Goal: Participate in discussion: Engage in conversation with other users on a specific topic

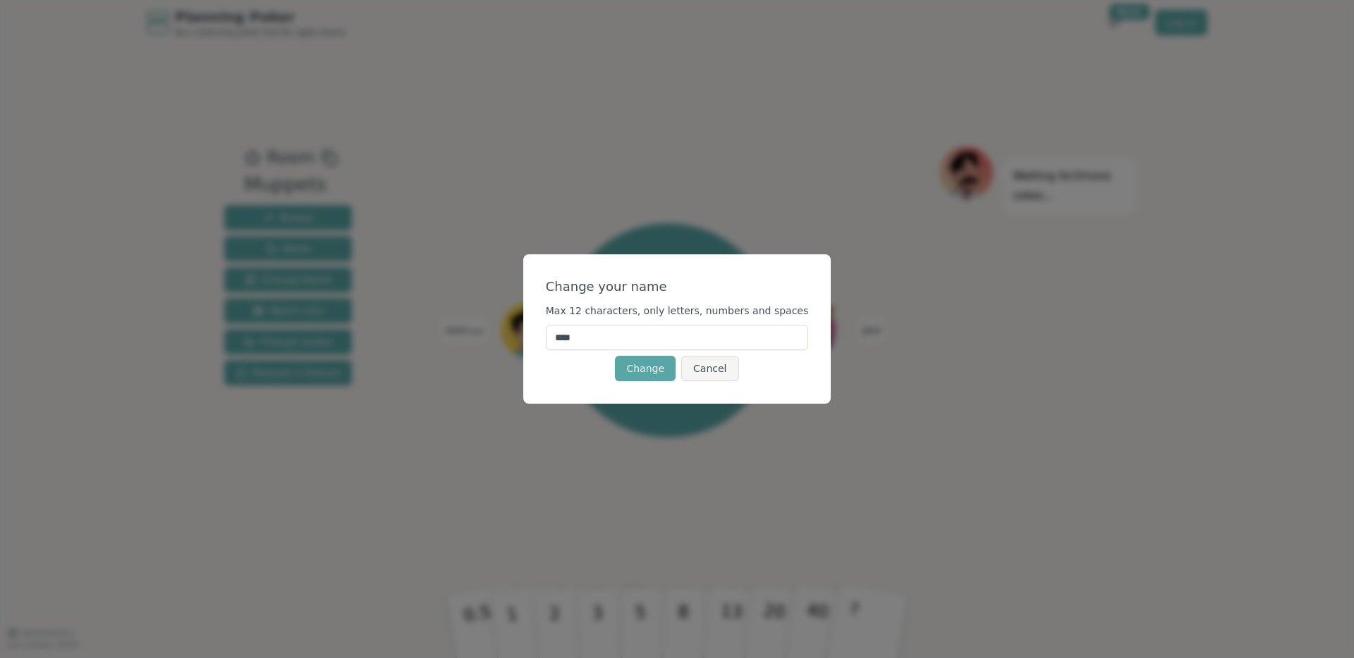
drag, startPoint x: 603, startPoint y: 343, endPoint x: 505, endPoint y: 331, distance: 98.7
click at [505, 331] on div "Change your name Max 12 characters, only letters, numbers and spaces **** Chang…" at bounding box center [677, 329] width 1354 height 658
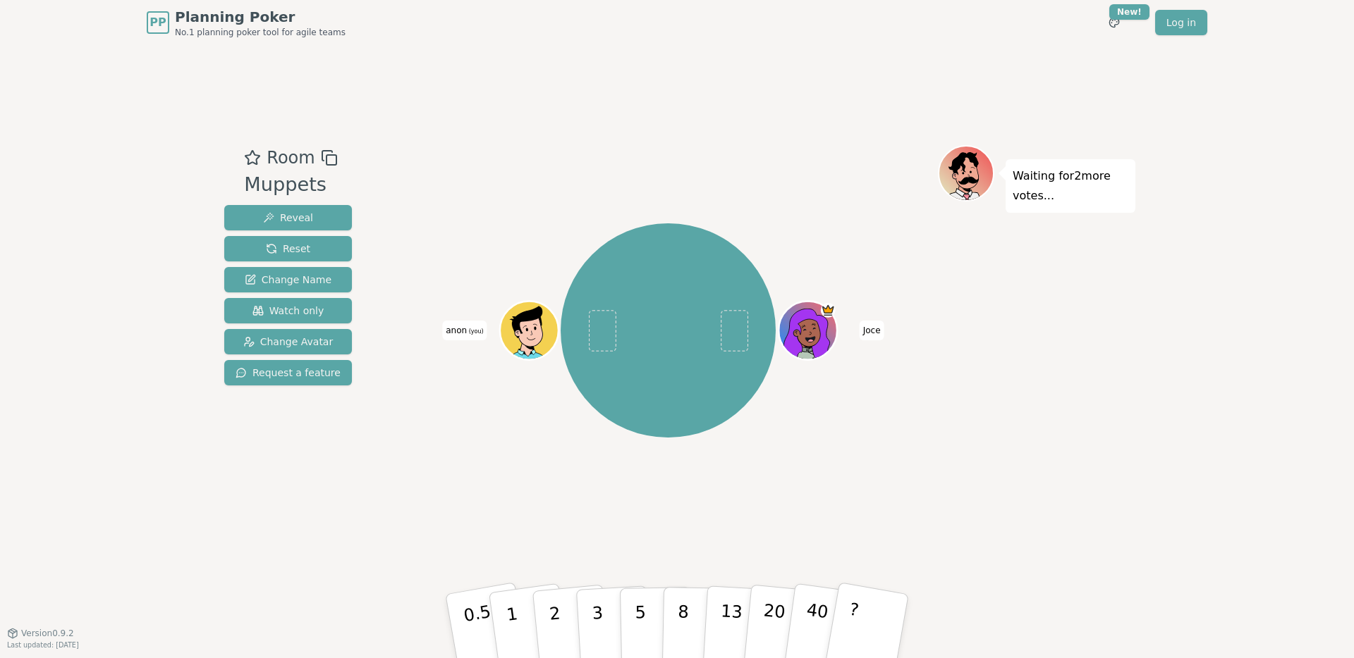
click at [464, 333] on span "anon (you)" at bounding box center [464, 331] width 44 height 20
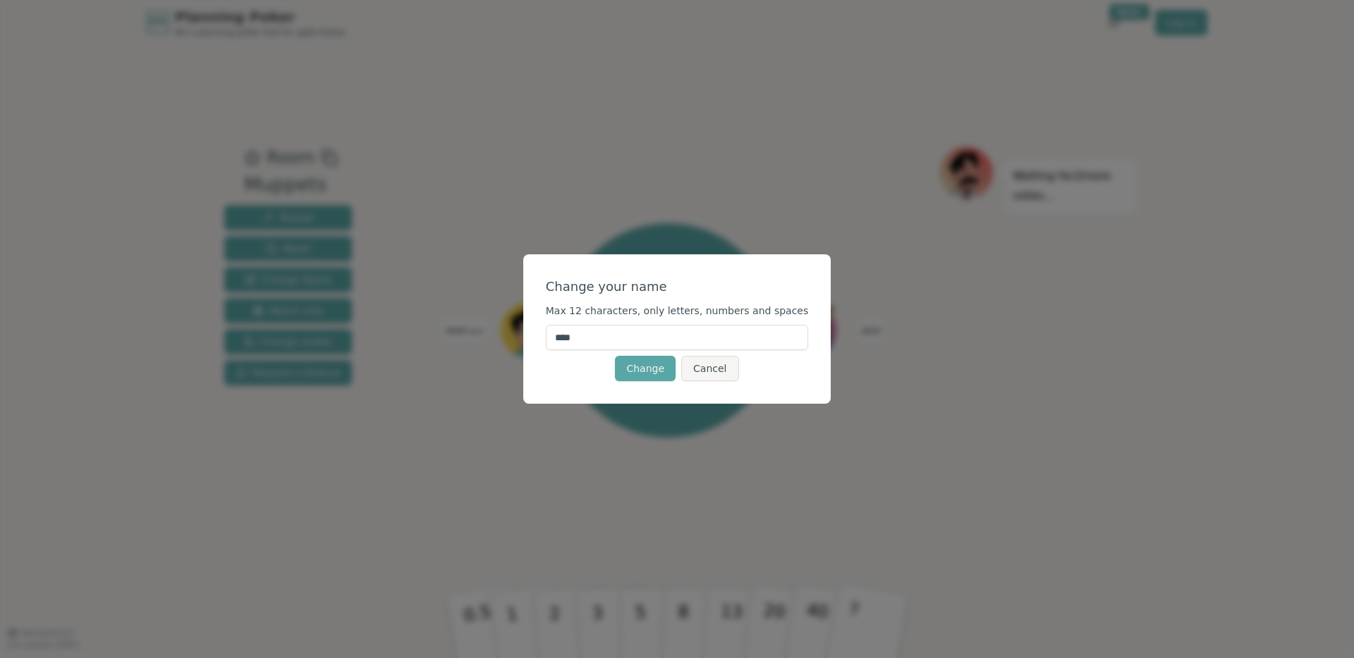
click at [634, 338] on input "****" at bounding box center [677, 337] width 263 height 25
type input "*"
type input "*****"
click at [634, 365] on button "Change" at bounding box center [645, 368] width 61 height 25
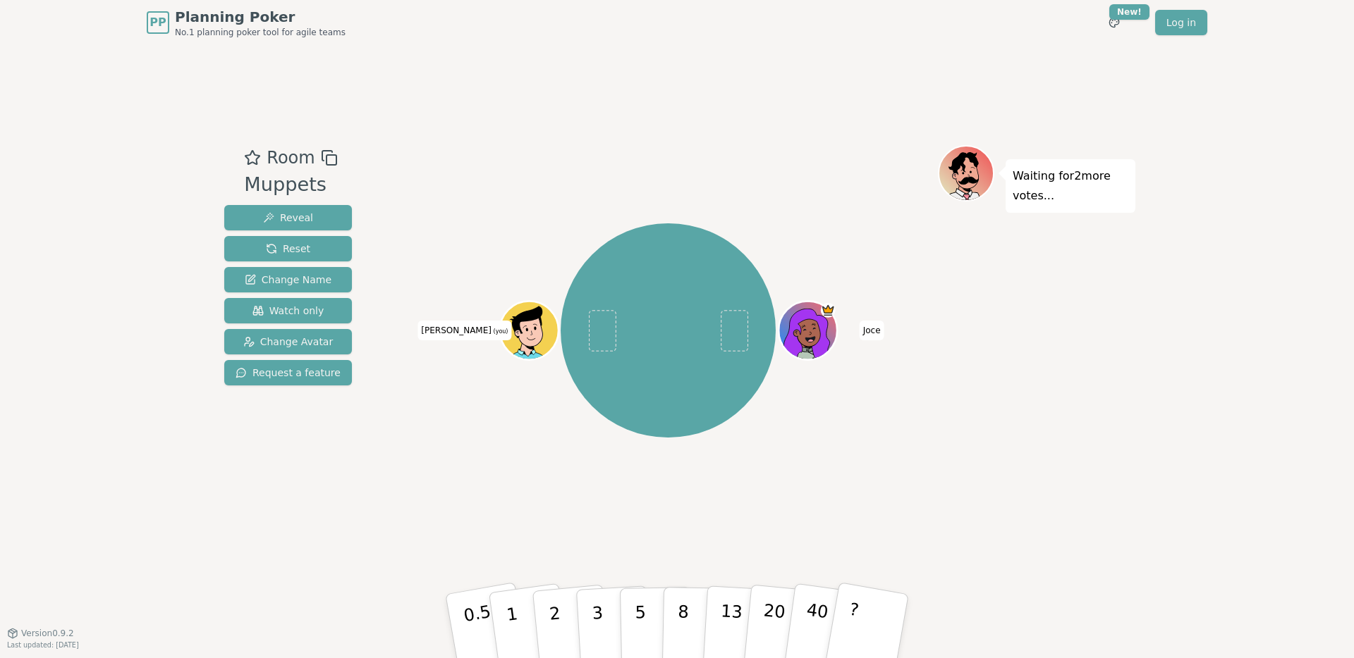
click at [517, 336] on icon at bounding box center [531, 340] width 28 height 10
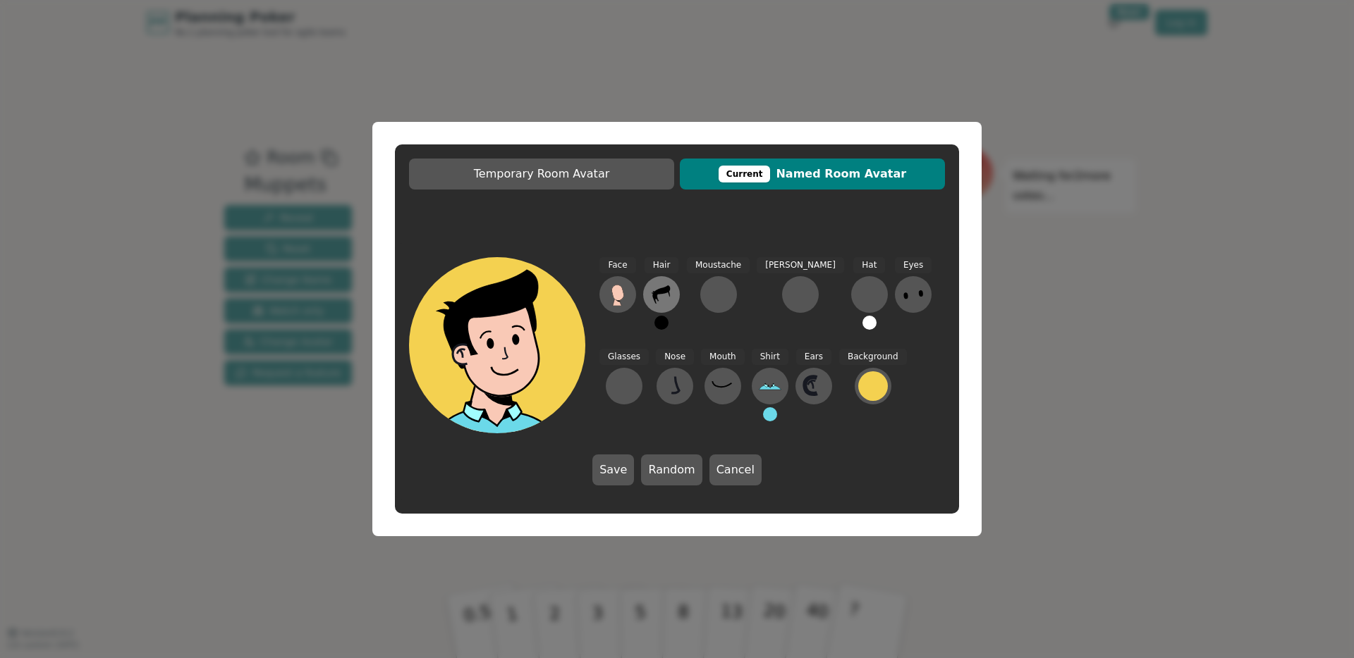
click at [662, 296] on icon at bounding box center [661, 294] width 23 height 23
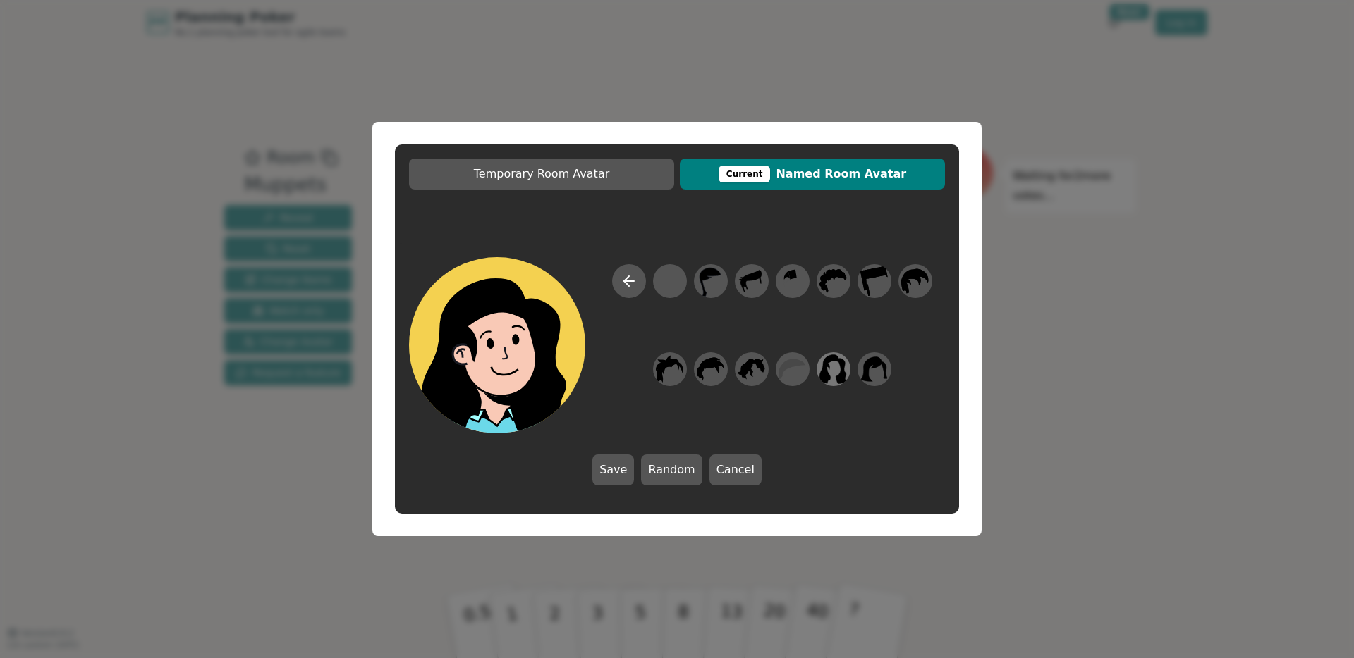
click at [837, 381] on icon at bounding box center [833, 370] width 27 height 30
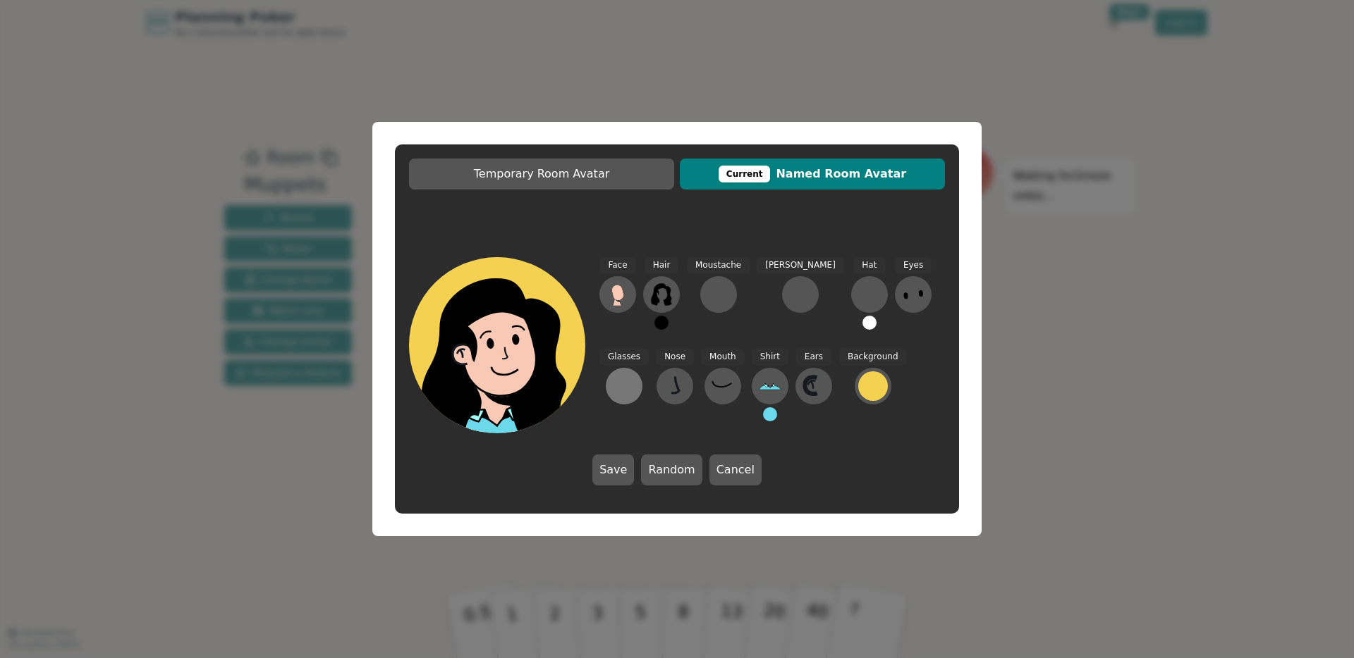
click at [635, 375] on div at bounding box center [624, 386] width 23 height 23
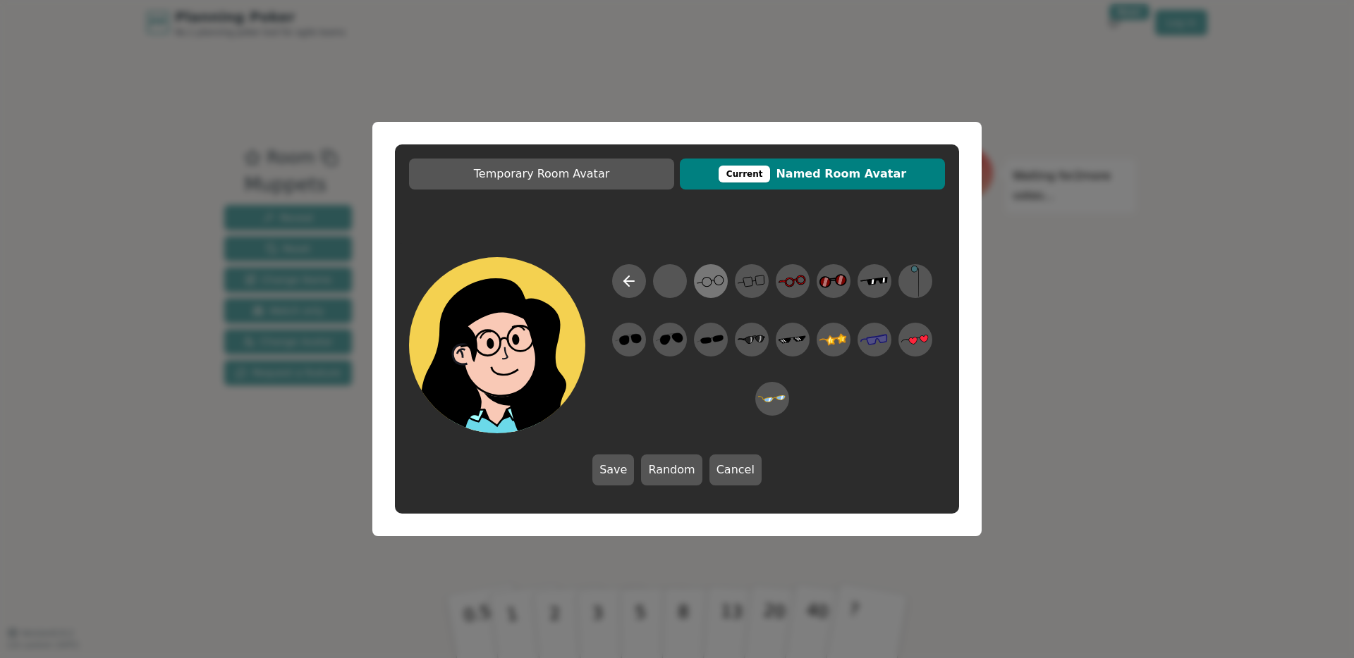
click at [721, 284] on circle at bounding box center [719, 280] width 9 height 9
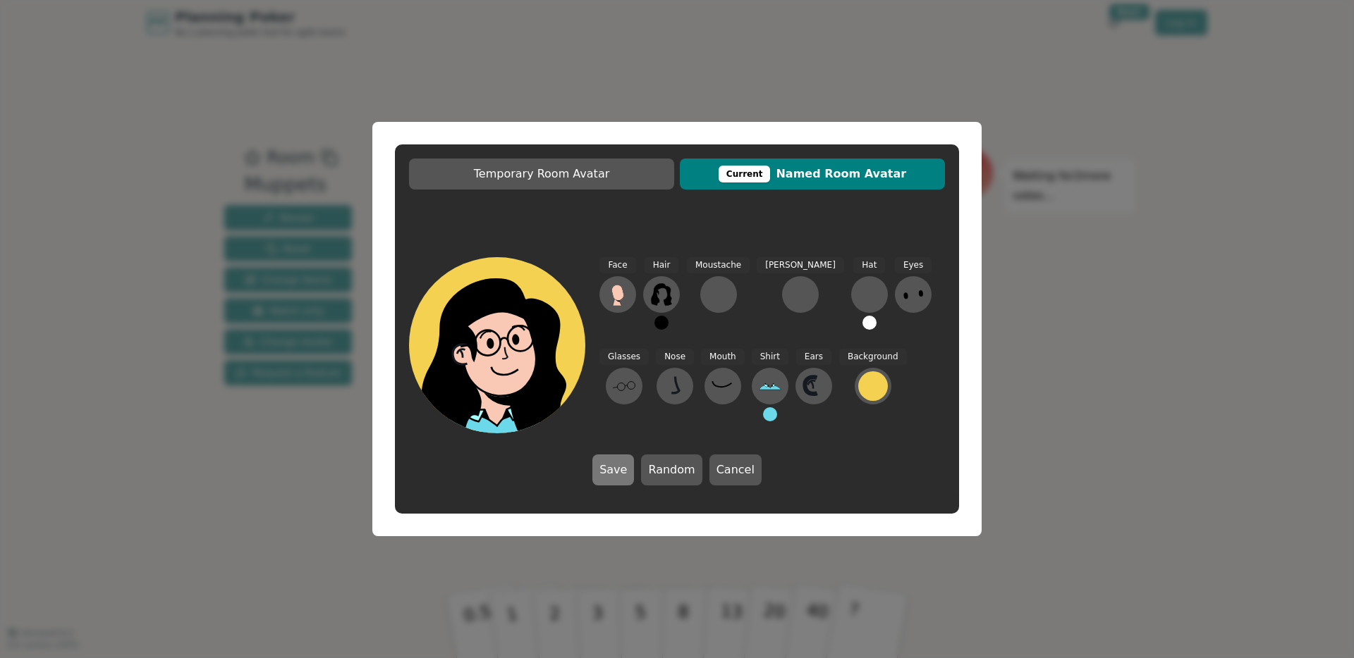
click at [625, 475] on button "Save" at bounding box center [613, 470] width 42 height 31
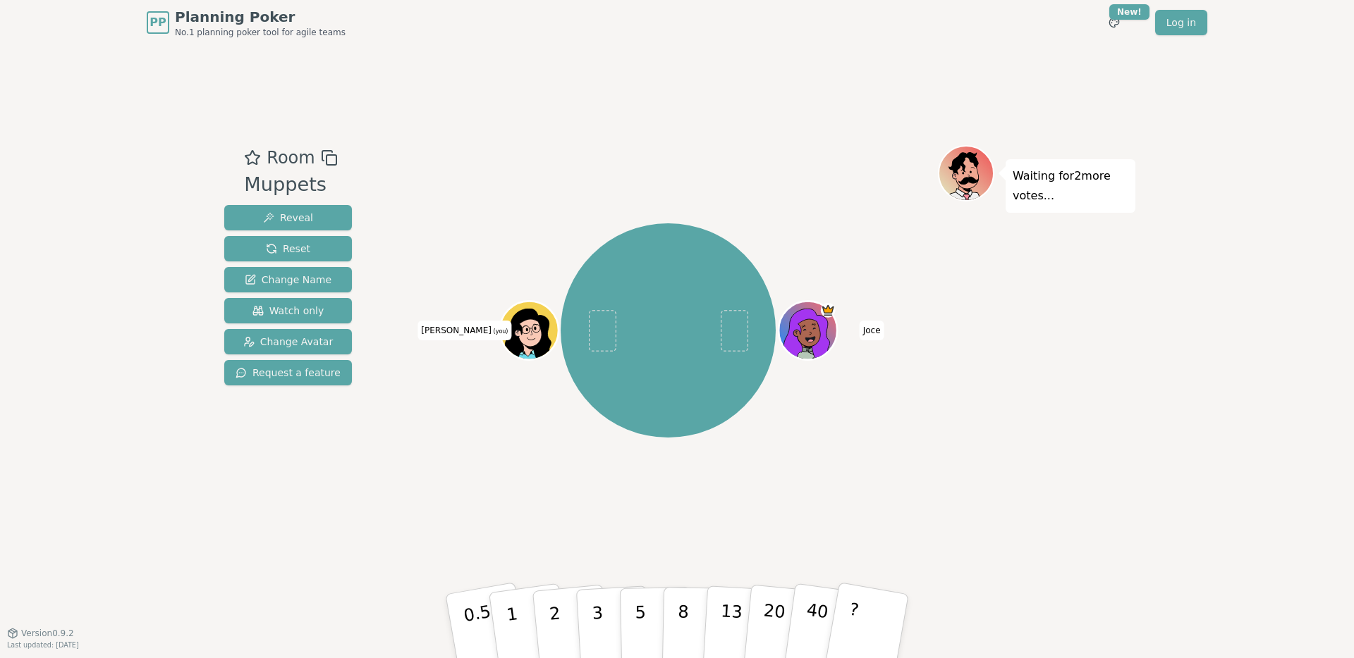
click at [458, 336] on span "[PERSON_NAME] (you)" at bounding box center [464, 331] width 94 height 20
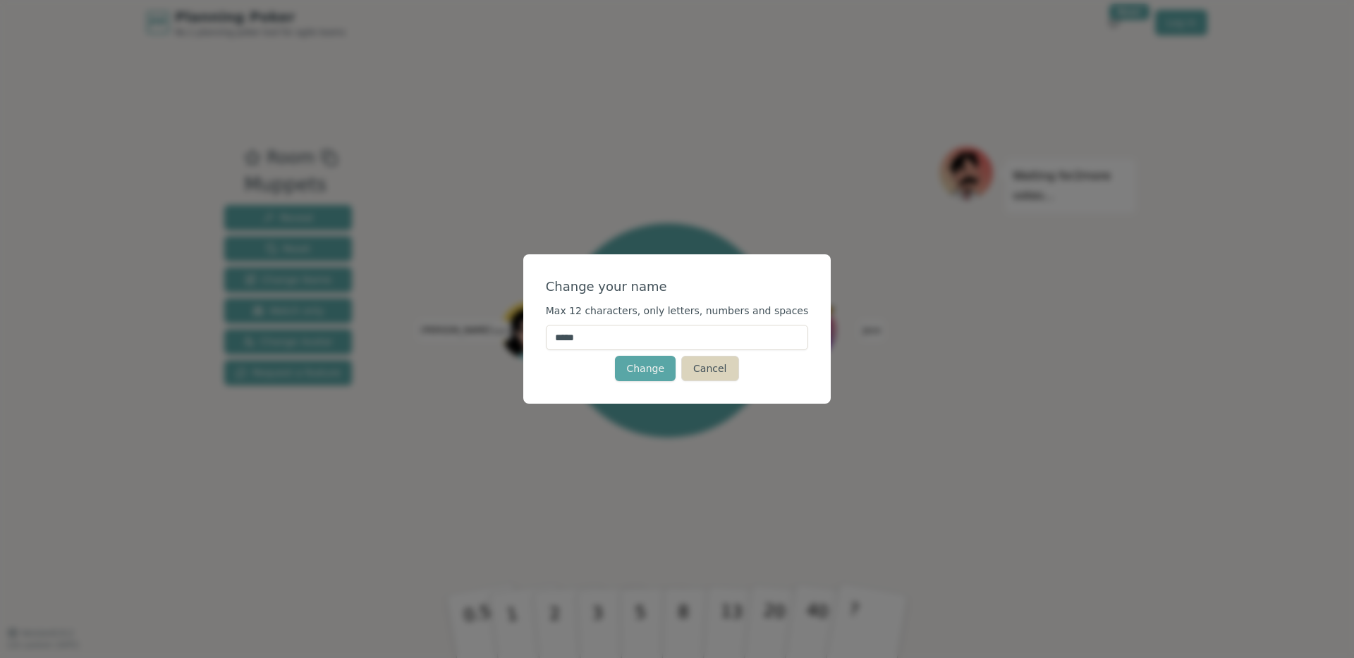
click at [705, 374] on button "Cancel" at bounding box center [709, 368] width 57 height 25
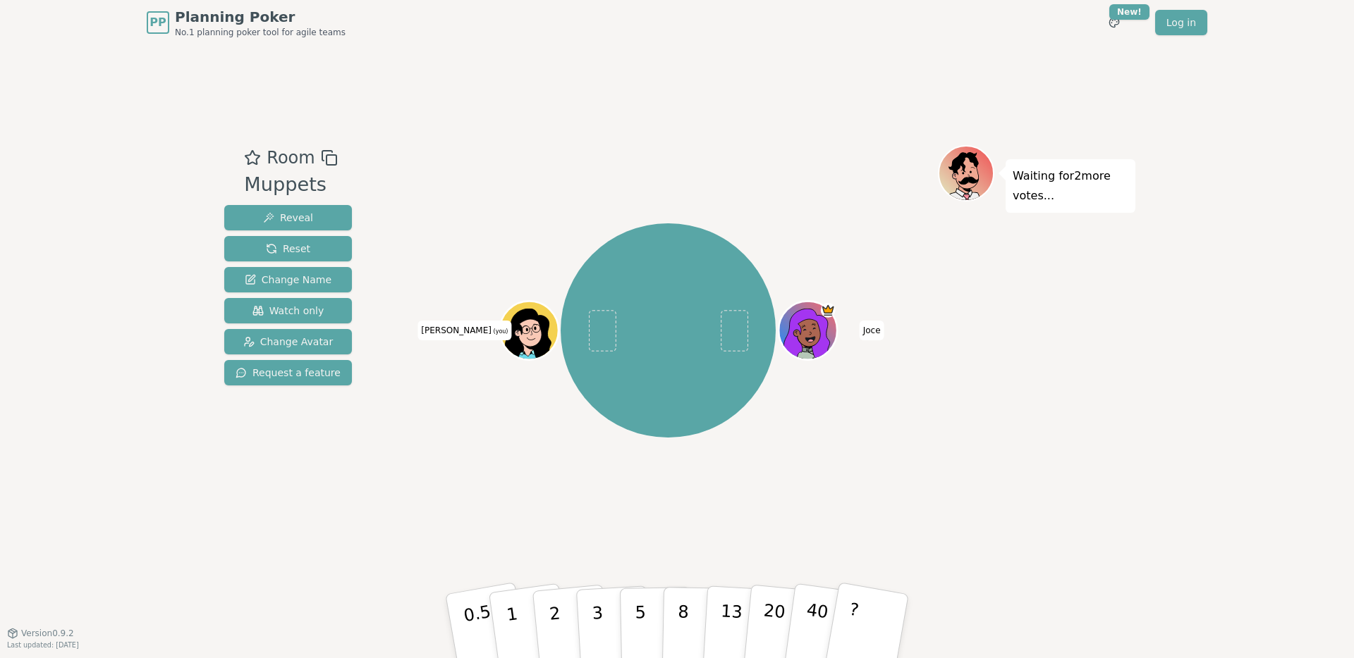
click at [525, 333] on circle at bounding box center [526, 330] width 8 height 8
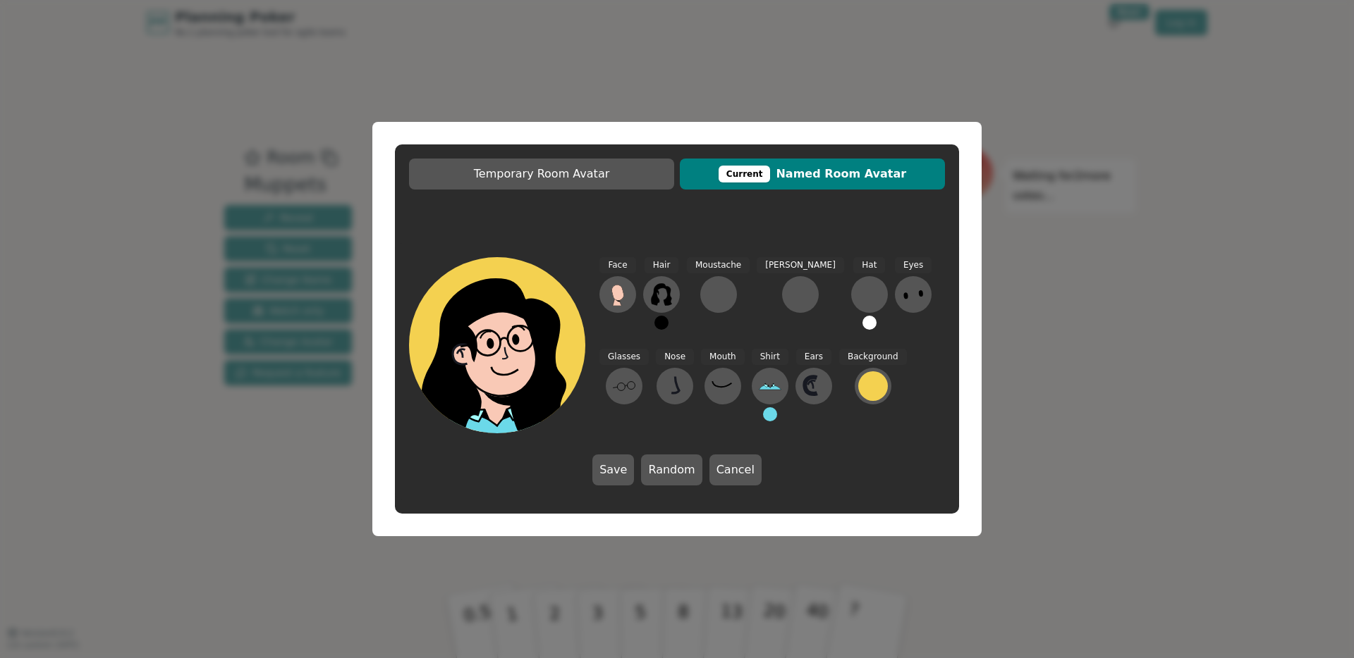
click at [661, 324] on button at bounding box center [661, 323] width 14 height 14
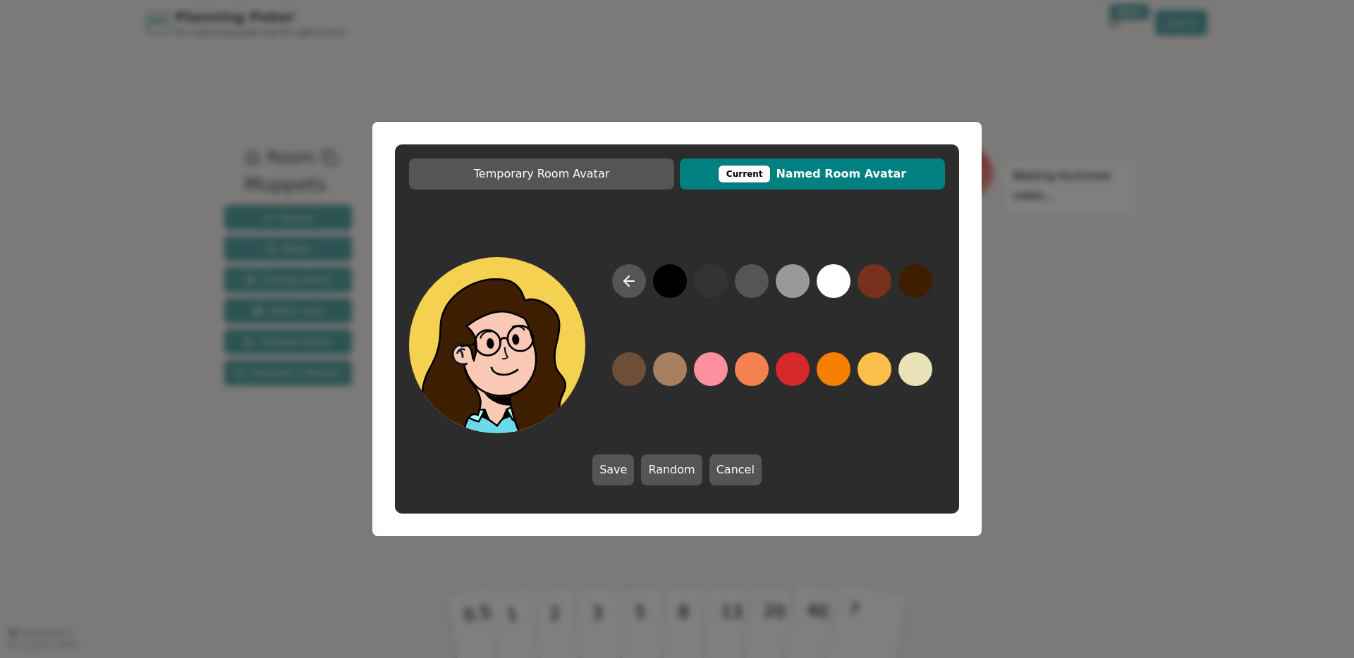
click at [921, 275] on button at bounding box center [915, 281] width 34 height 34
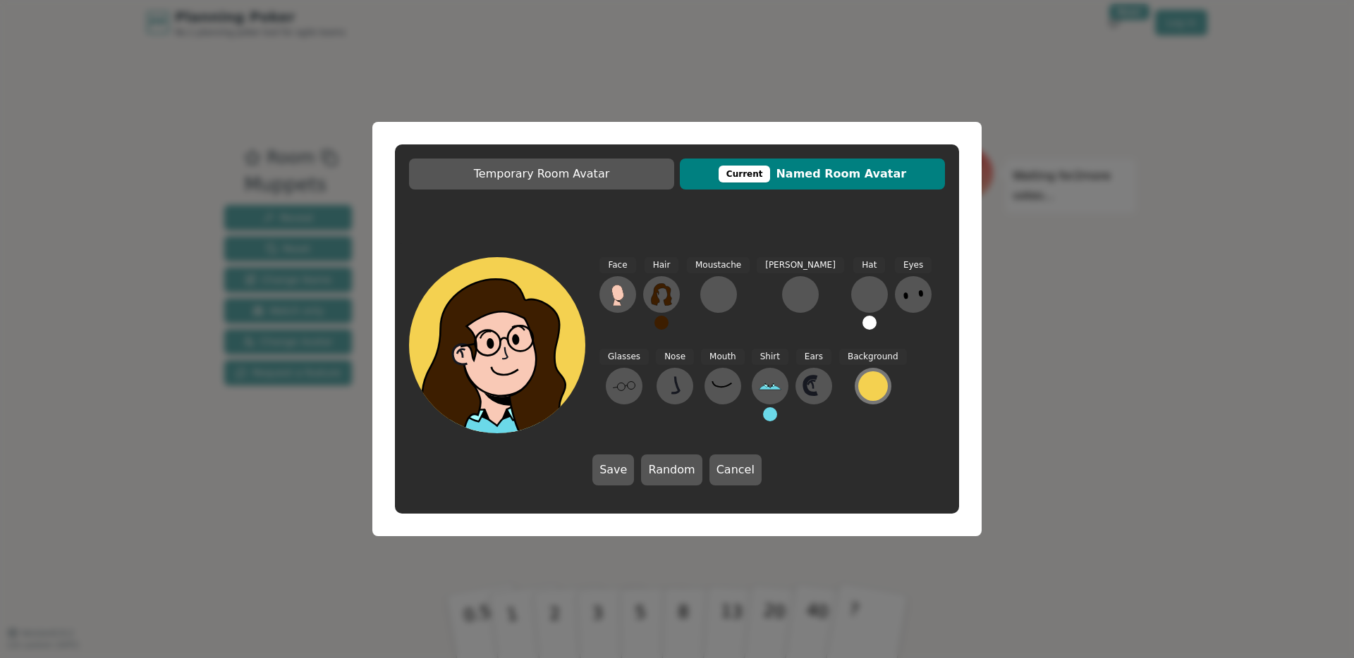
click at [858, 391] on div at bounding box center [873, 387] width 30 height 30
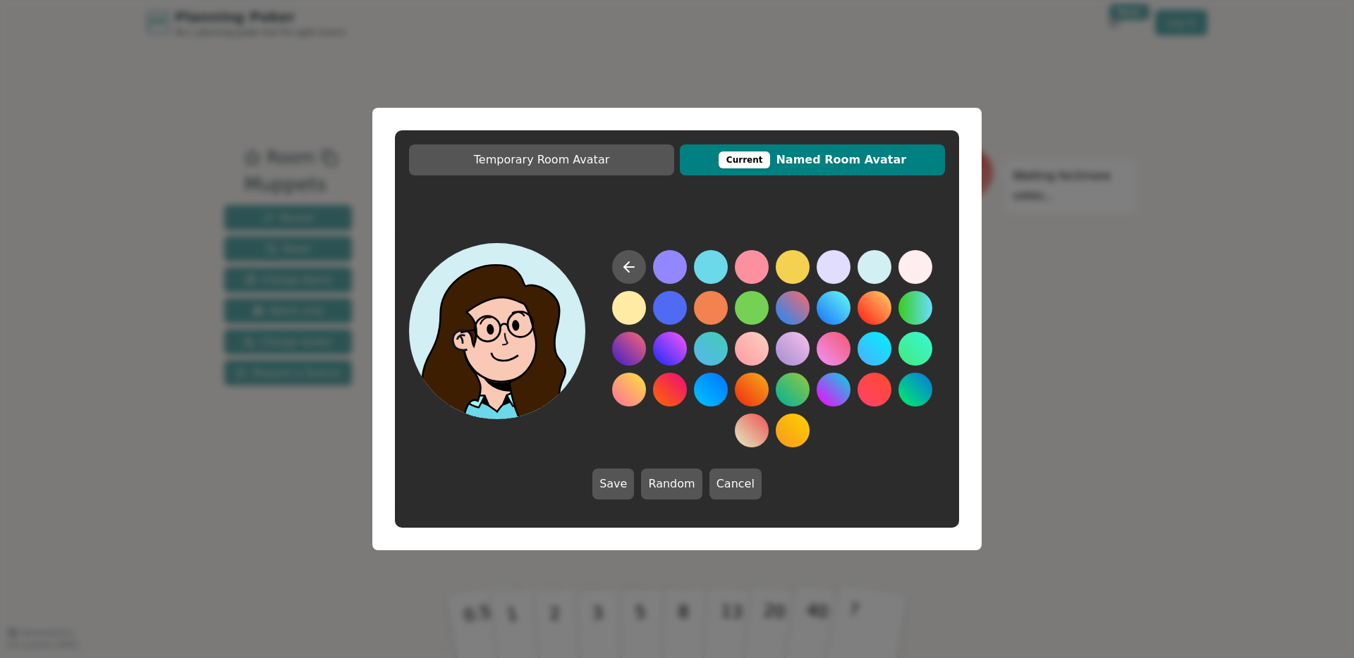
click at [884, 263] on button at bounding box center [874, 267] width 34 height 34
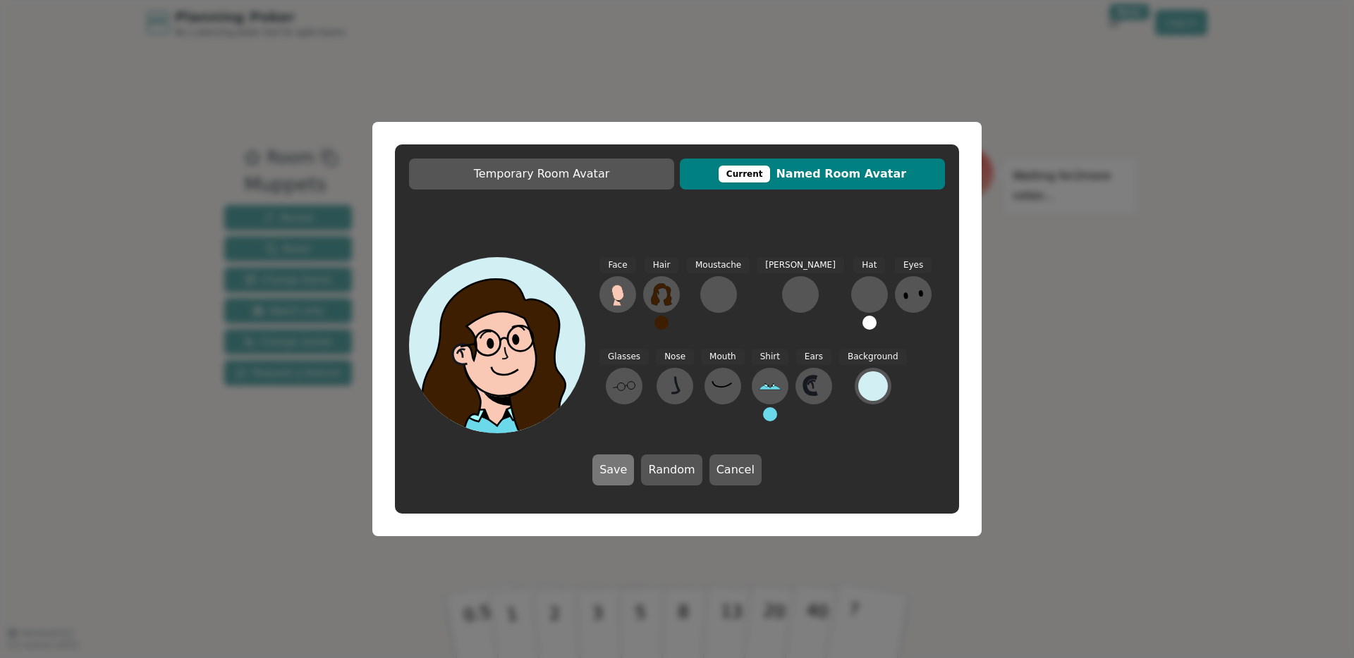
click at [624, 479] on button "Save" at bounding box center [613, 470] width 42 height 31
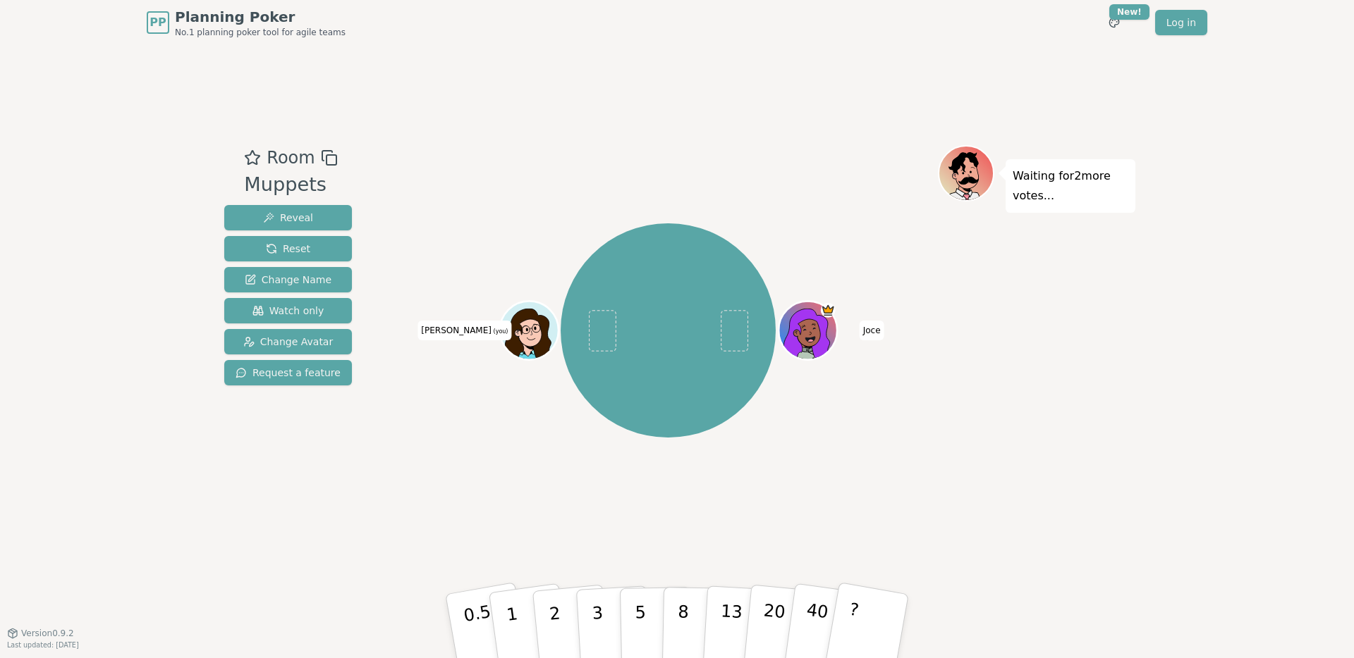
click at [509, 174] on div "[PERSON_NAME] [PERSON_NAME] (you)" at bounding box center [667, 331] width 539 height 320
click at [649, 142] on div "Room Muppets Reveal Reset Change Name Watch only Change Avatar Request a featur…" at bounding box center [677, 339] width 916 height 588
click at [529, 129] on div "Room Muppets Reveal Reset Change Name Watch only Change Avatar Request a featur…" at bounding box center [677, 339] width 916 height 588
click at [537, 106] on div "Room Muppets Reveal Reset Change Name Watch only Change Avatar Request a featur…" at bounding box center [677, 339] width 916 height 588
click at [482, 123] on div "Room Muppets Reveal Reset Change Name Watch only Change Avatar Request a featur…" at bounding box center [677, 339] width 916 height 588
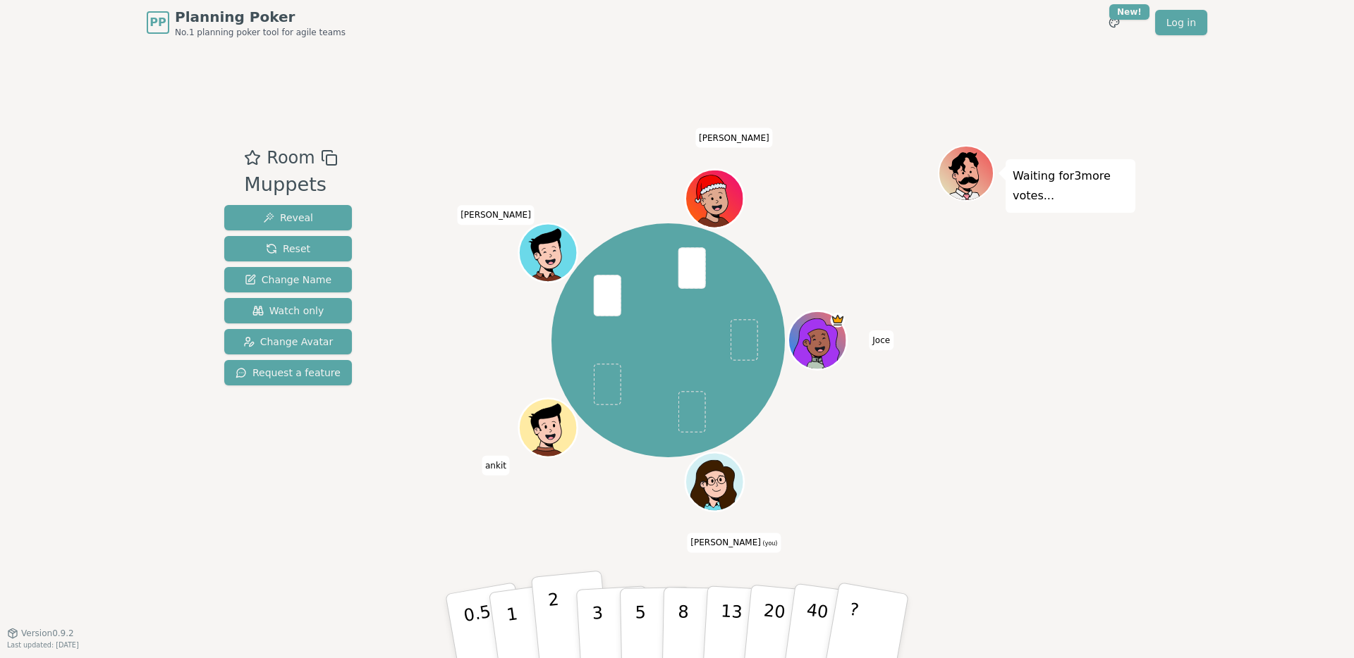
click at [551, 601] on p "2" at bounding box center [556, 628] width 18 height 77
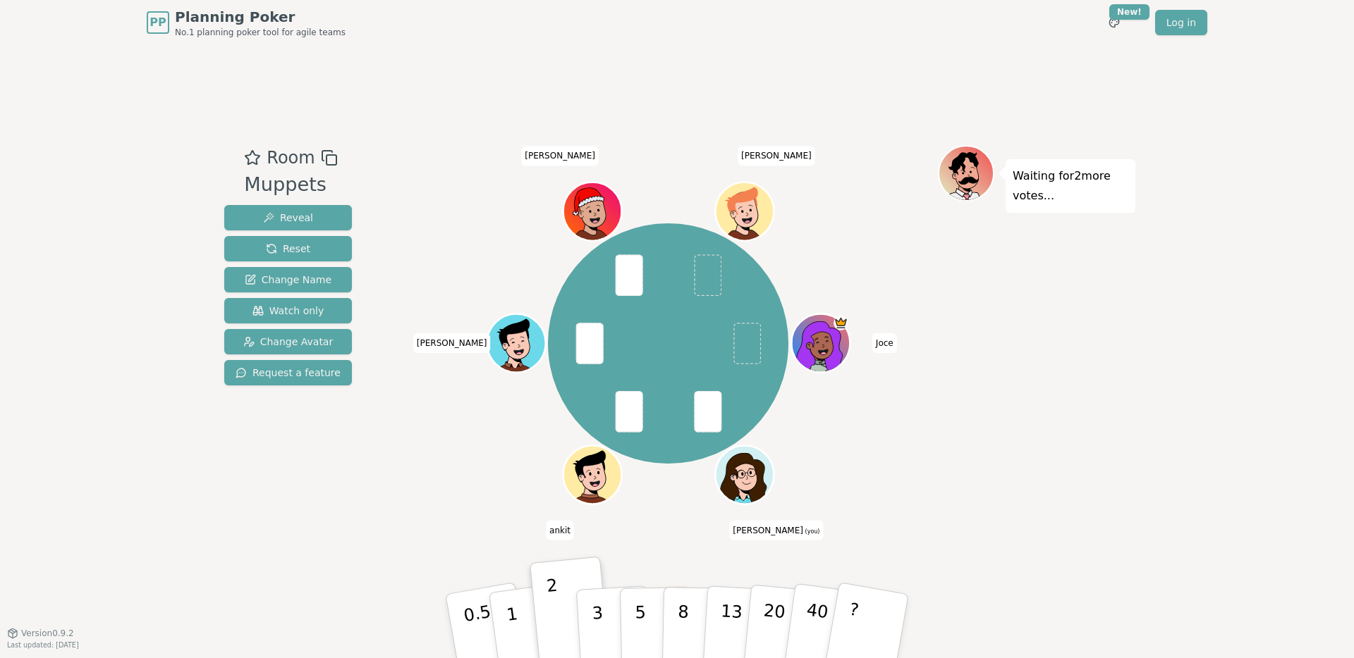
click at [245, 510] on div "Room Muppets Reveal Reset Change Name Watch only Change Avatar Request a featur…" at bounding box center [677, 339] width 916 height 388
click at [281, 219] on span "Reveal" at bounding box center [288, 218] width 50 height 14
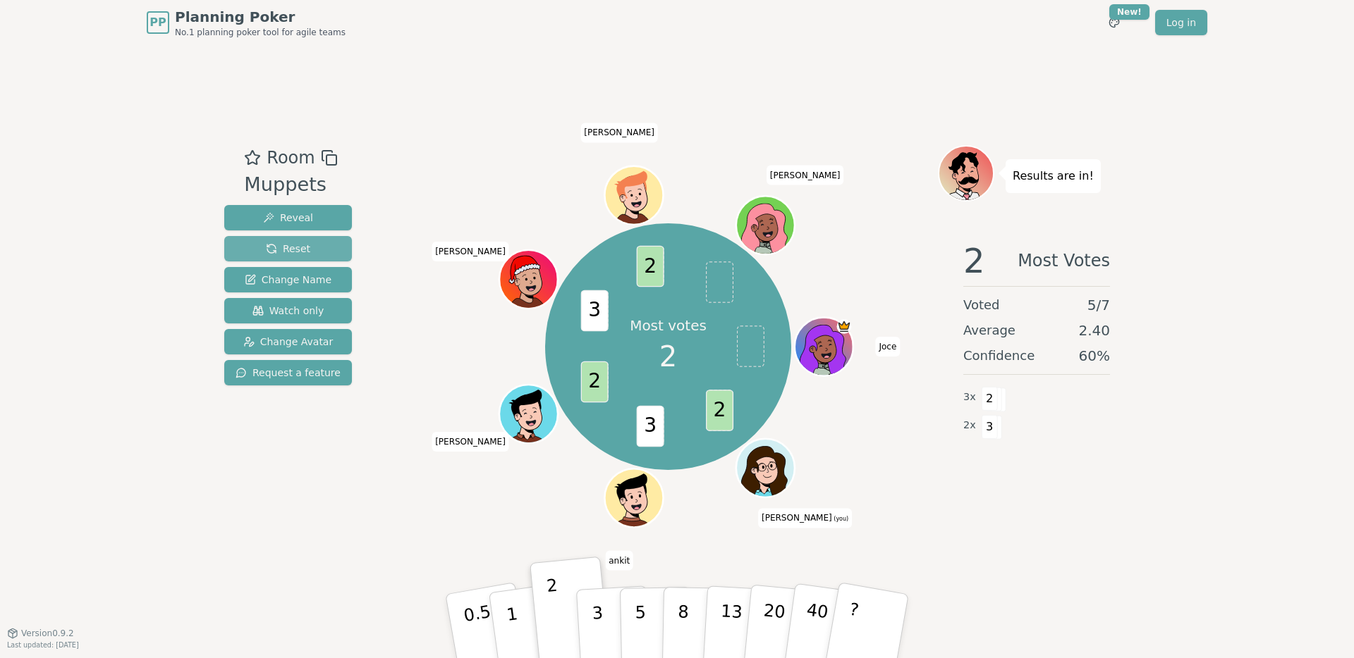
click at [314, 252] on button "Reset" at bounding box center [288, 248] width 128 height 25
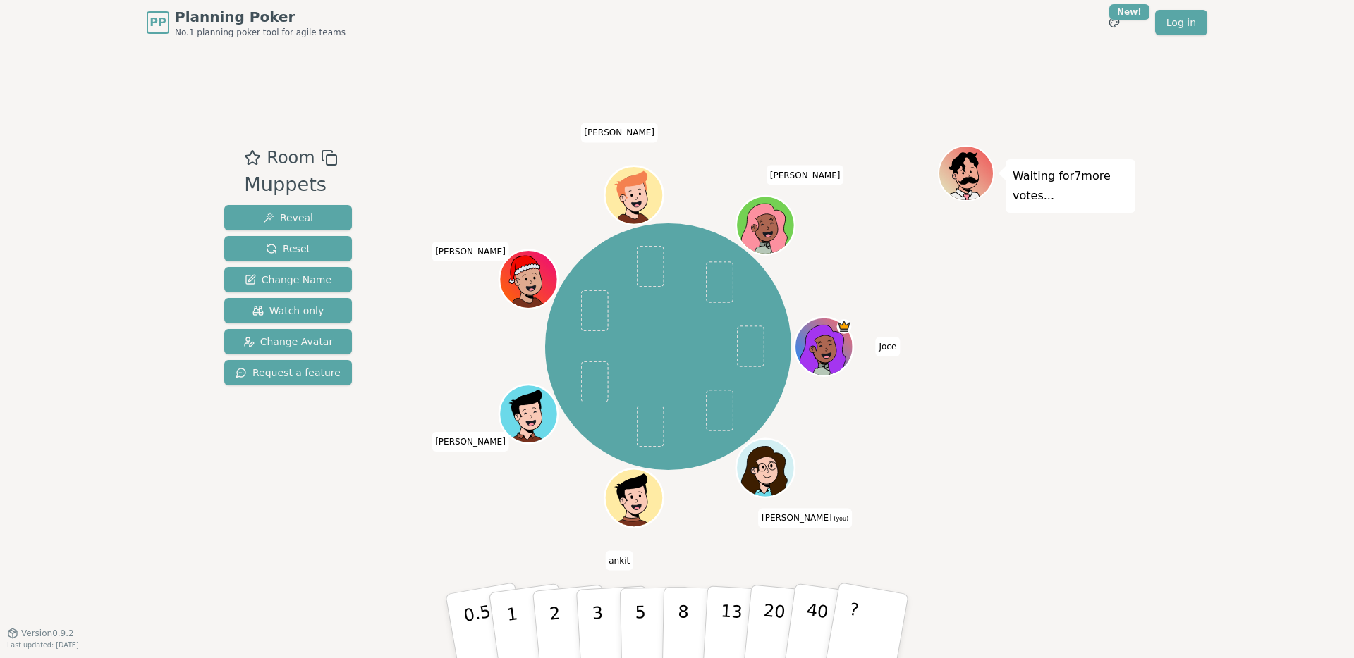
drag, startPoint x: 985, startPoint y: 67, endPoint x: 933, endPoint y: 70, distance: 51.6
click at [985, 66] on div "Room Muppets Reveal Reset Change Name Watch only Change Avatar Request a featur…" at bounding box center [677, 339] width 916 height 588
click at [572, 625] on button "2" at bounding box center [571, 627] width 80 height 112
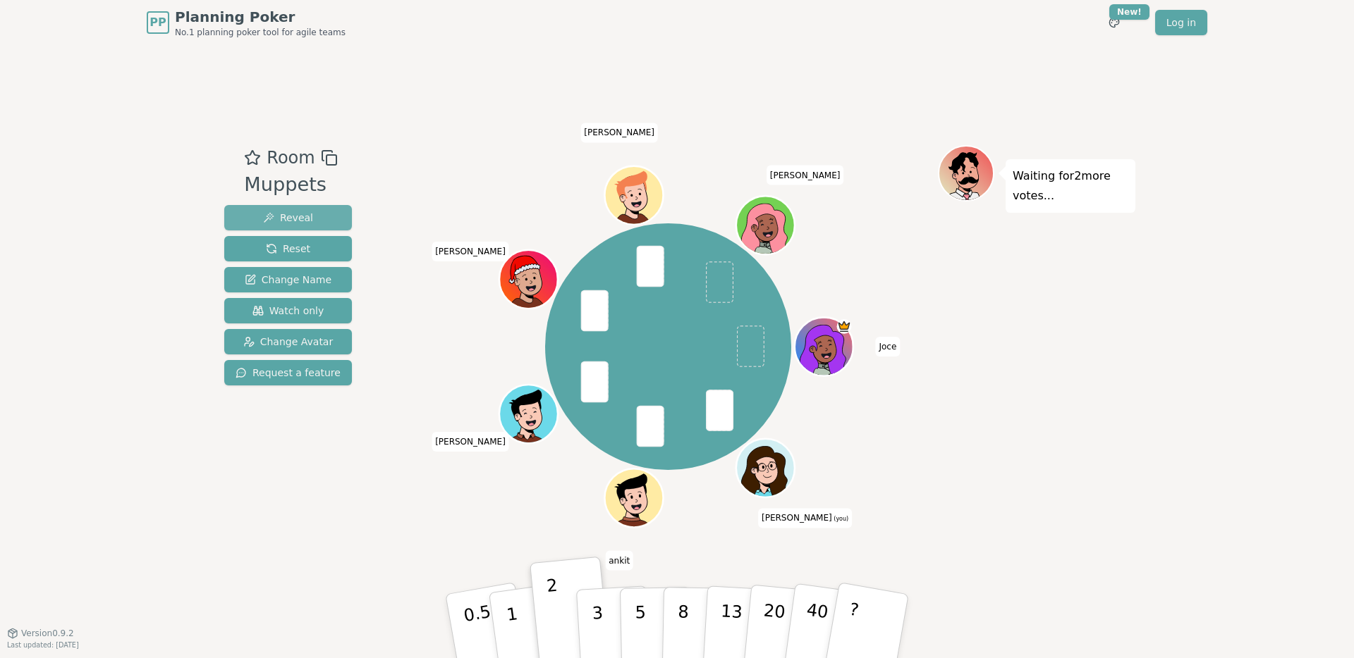
click at [293, 219] on span "Reveal" at bounding box center [288, 218] width 50 height 14
